Goal: Task Accomplishment & Management: Use online tool/utility

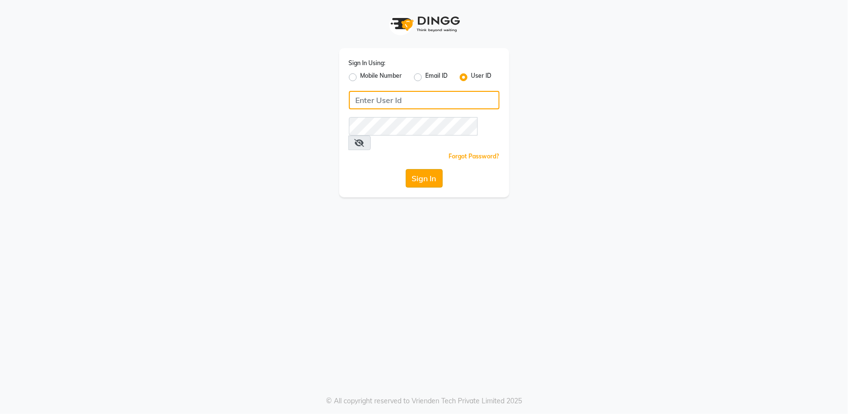
type input "bombshell"
click at [413, 169] on button "Sign In" at bounding box center [424, 178] width 37 height 18
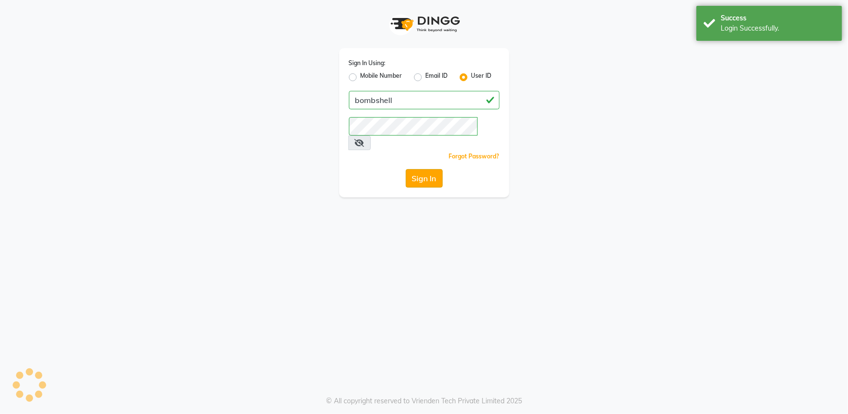
select select "service"
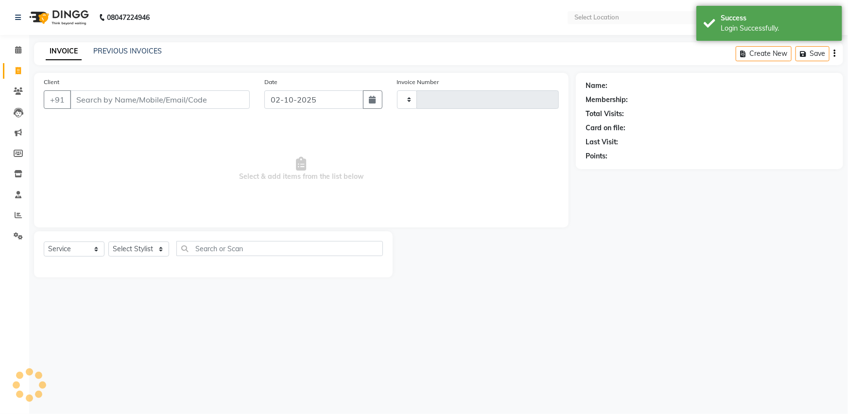
type input "1528"
select select "en"
select select "4965"
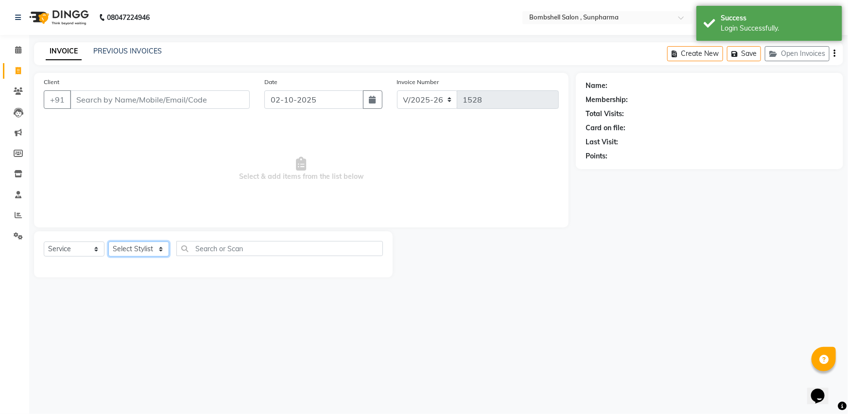
click at [163, 253] on select "Select Stylist [PERSON_NAME] Ananta [PERSON_NAME] [PERSON_NAME] dhanlaxmi poona…" at bounding box center [138, 249] width 61 height 15
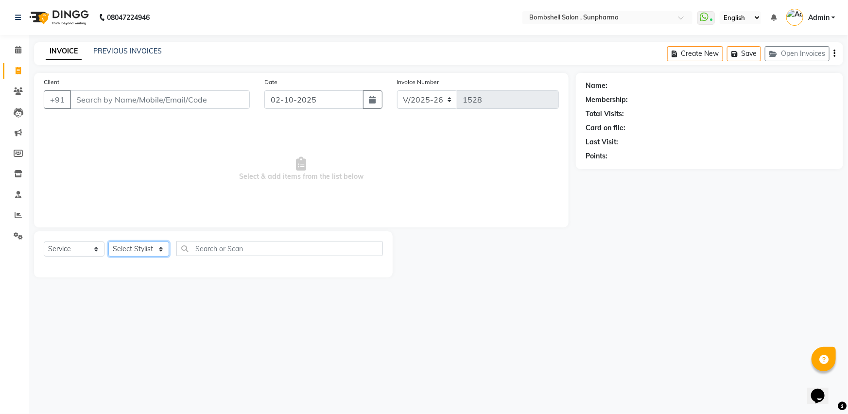
select select "74825"
click at [108, 242] on select "Select Stylist [PERSON_NAME] Ananta [PERSON_NAME] [PERSON_NAME] dhanlaxmi poona…" at bounding box center [138, 249] width 61 height 15
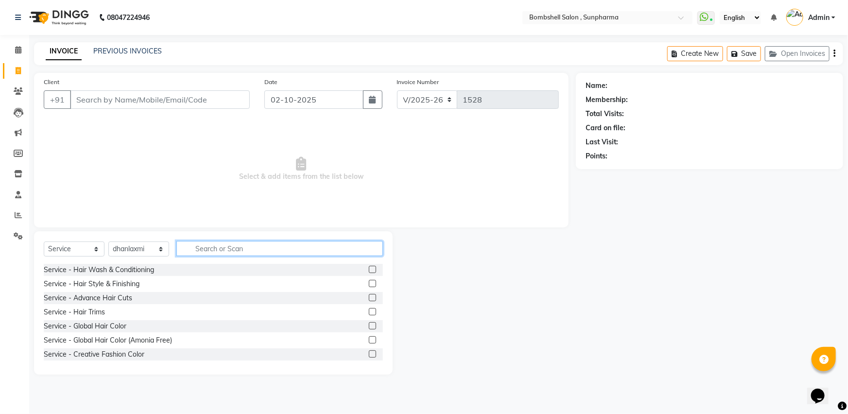
click at [243, 247] on input "text" at bounding box center [279, 248] width 207 height 15
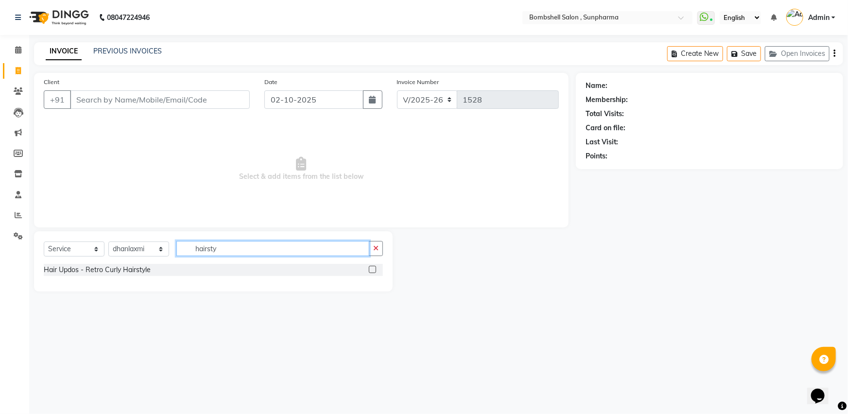
type input "hairsty"
click at [372, 268] on label at bounding box center [372, 269] width 7 height 7
click at [372, 268] on input "checkbox" at bounding box center [372, 270] width 6 height 6
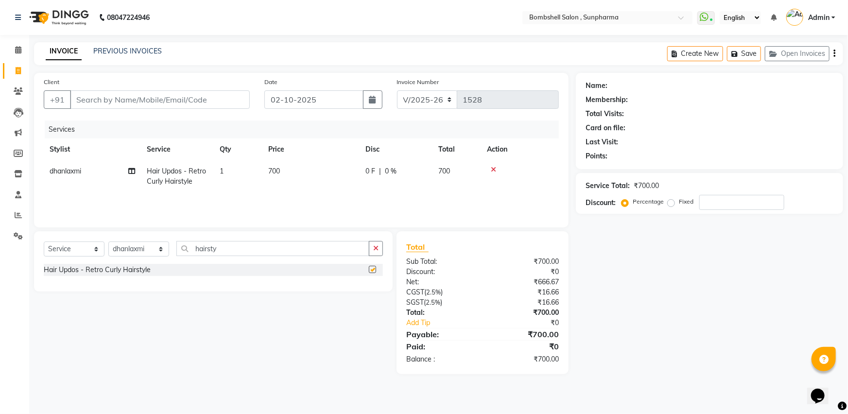
checkbox input "false"
click at [285, 170] on td "700" at bounding box center [310, 176] width 97 height 32
select select "74825"
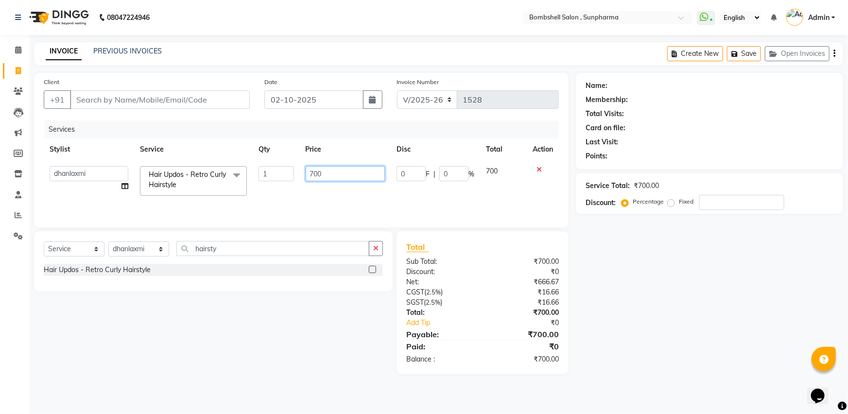
click at [339, 177] on input "700" at bounding box center [346, 173] width 80 height 15
type input "7"
type input "1500"
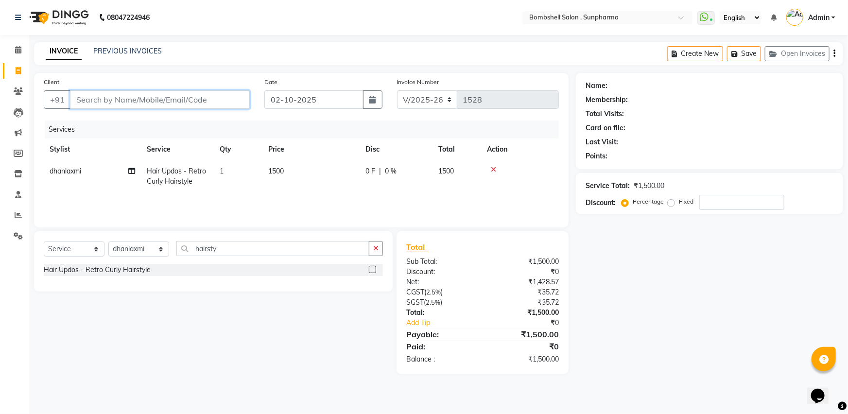
click at [137, 98] on input "Client" at bounding box center [160, 99] width 180 height 18
type input "9"
type input "0"
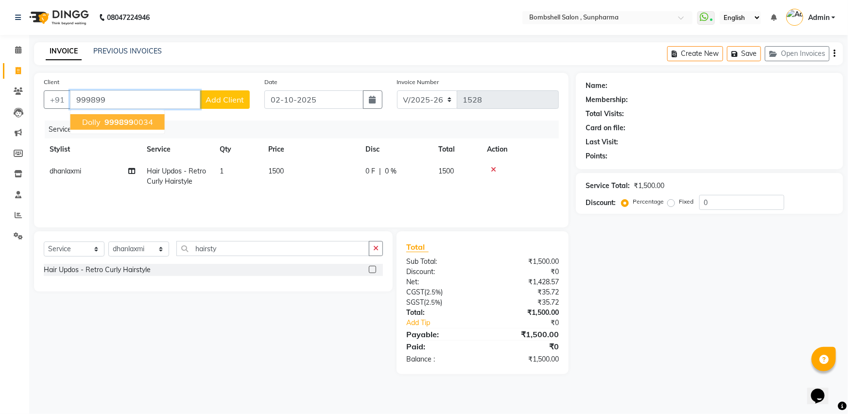
click at [120, 119] on span "999899" at bounding box center [118, 122] width 29 height 10
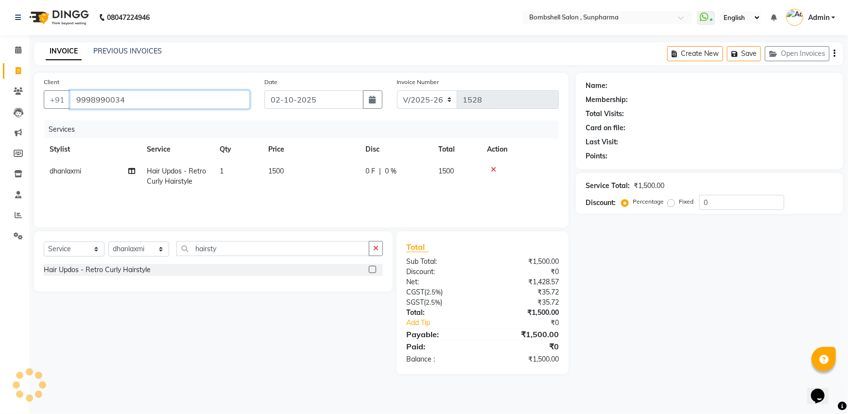
type input "9998990034"
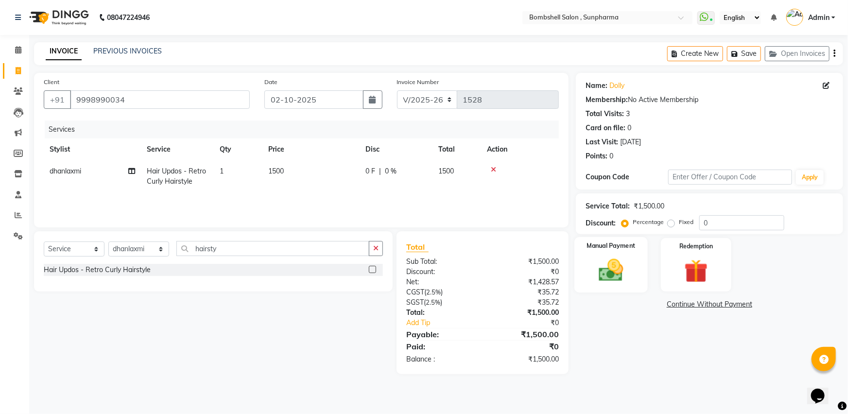
click at [603, 267] on img at bounding box center [611, 270] width 40 height 28
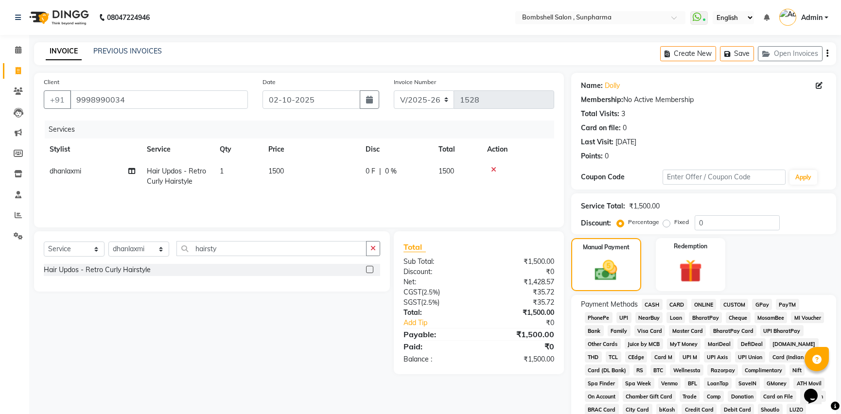
click at [766, 306] on span "GPay" at bounding box center [762, 304] width 20 height 11
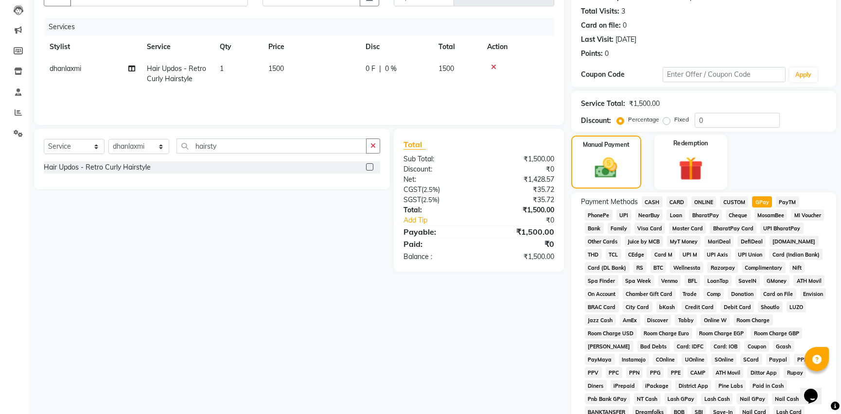
scroll to position [235, 0]
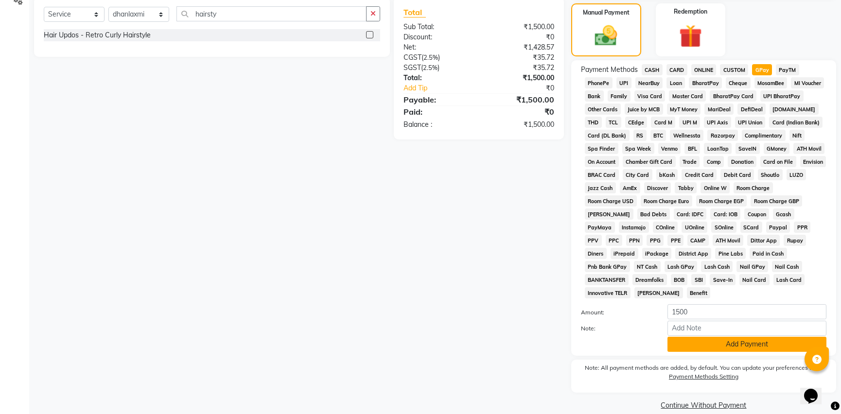
click at [709, 337] on button "Add Payment" at bounding box center [746, 344] width 159 height 15
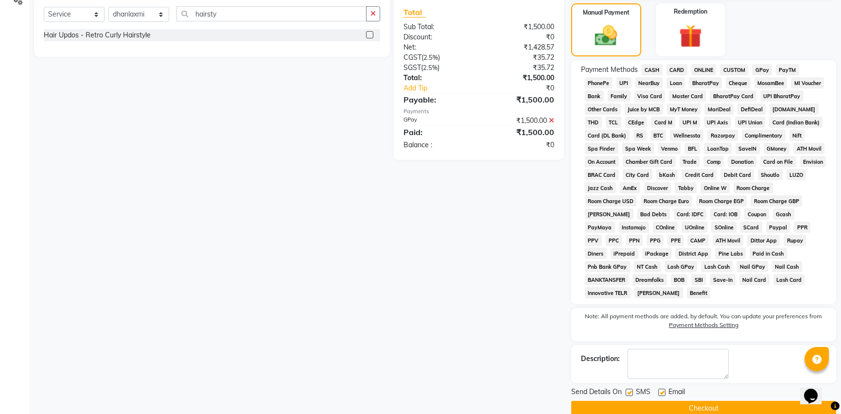
click at [715, 401] on button "Checkout" at bounding box center [703, 408] width 265 height 15
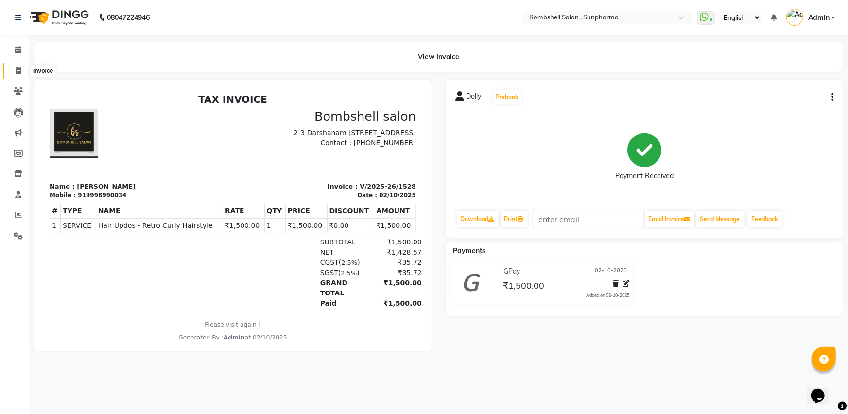
click at [17, 69] on icon at bounding box center [18, 70] width 5 height 7
select select "service"
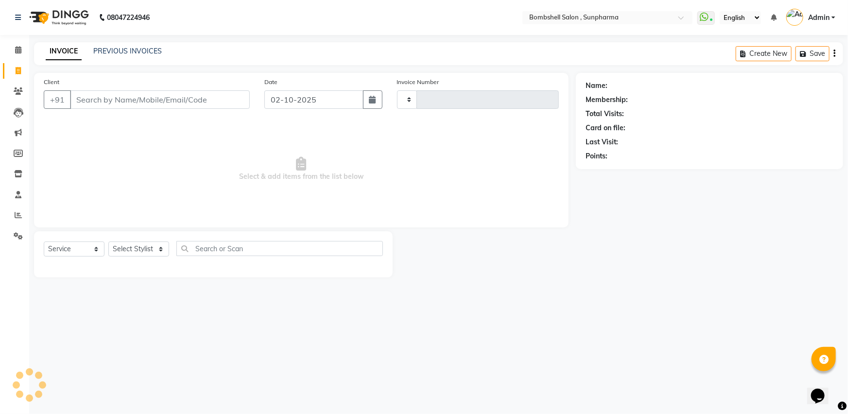
type input "1529"
select select "4965"
